Goal: Find specific page/section: Find specific page/section

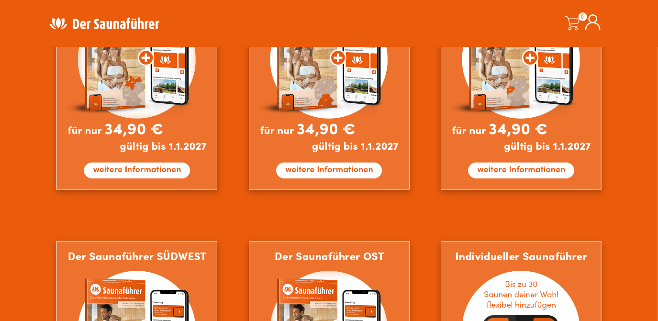
scroll to position [739, 0]
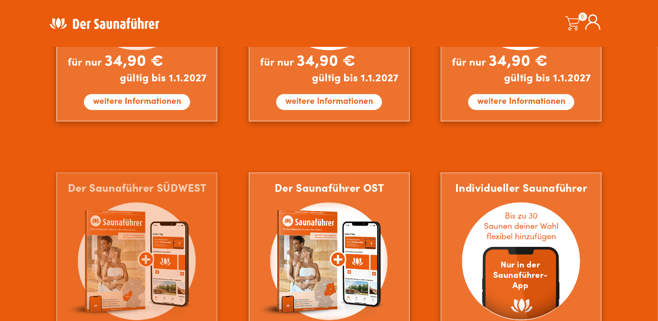
click at [195, 177] on img at bounding box center [136, 282] width 161 height 219
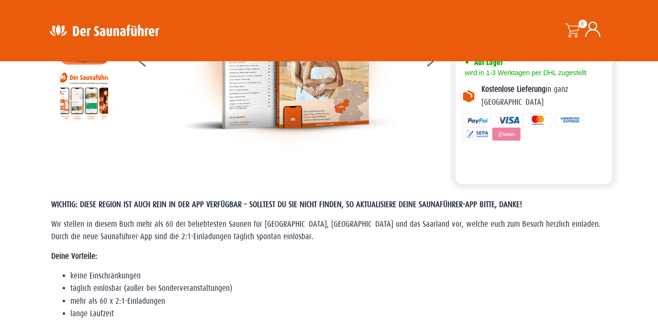
scroll to position [348, 0]
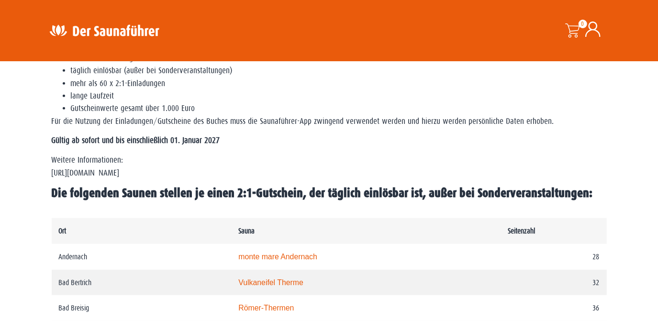
click at [261, 280] on link "Vulkaneifel Therme" at bounding box center [270, 282] width 65 height 8
